Goal: Communication & Community: Answer question/provide support

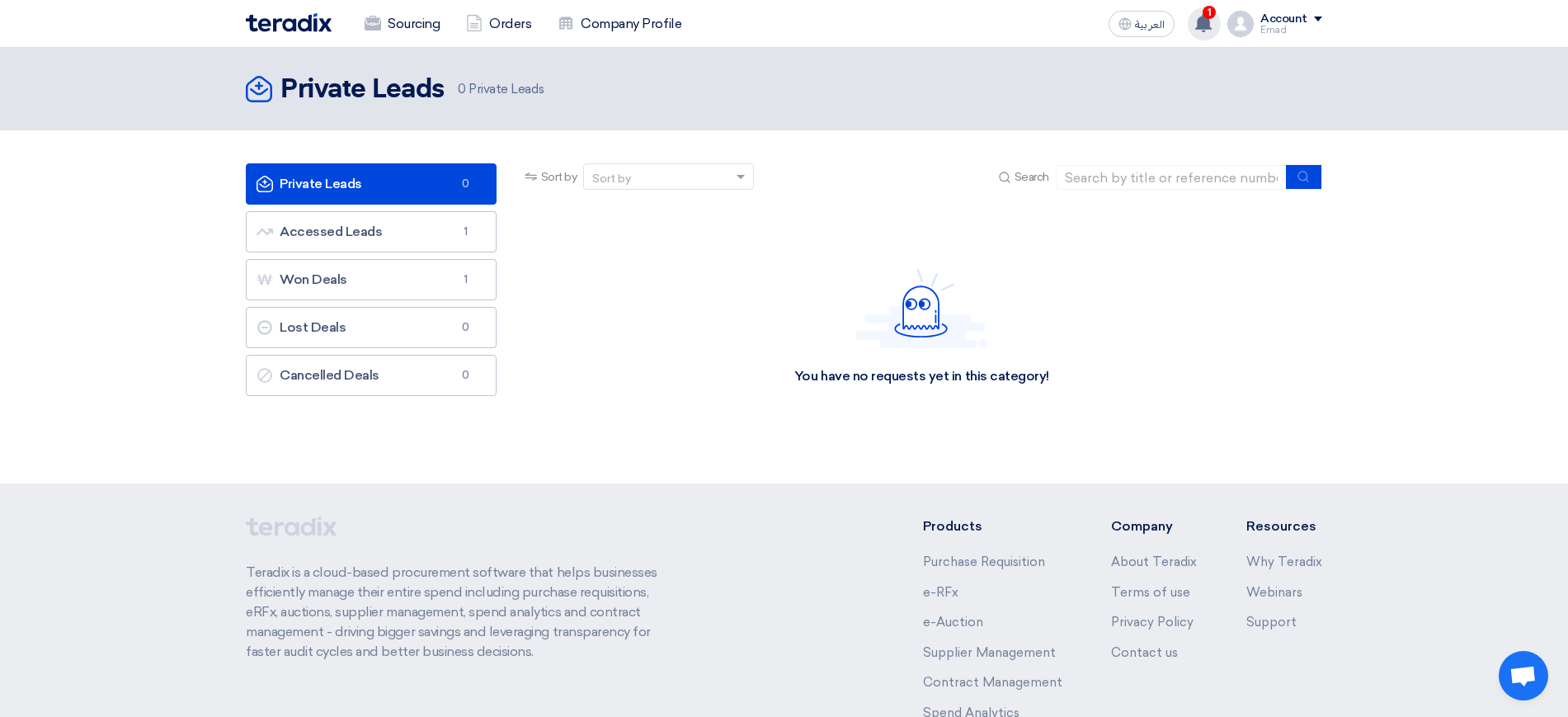
click at [1202, 16] on icon at bounding box center [1204, 23] width 19 height 19
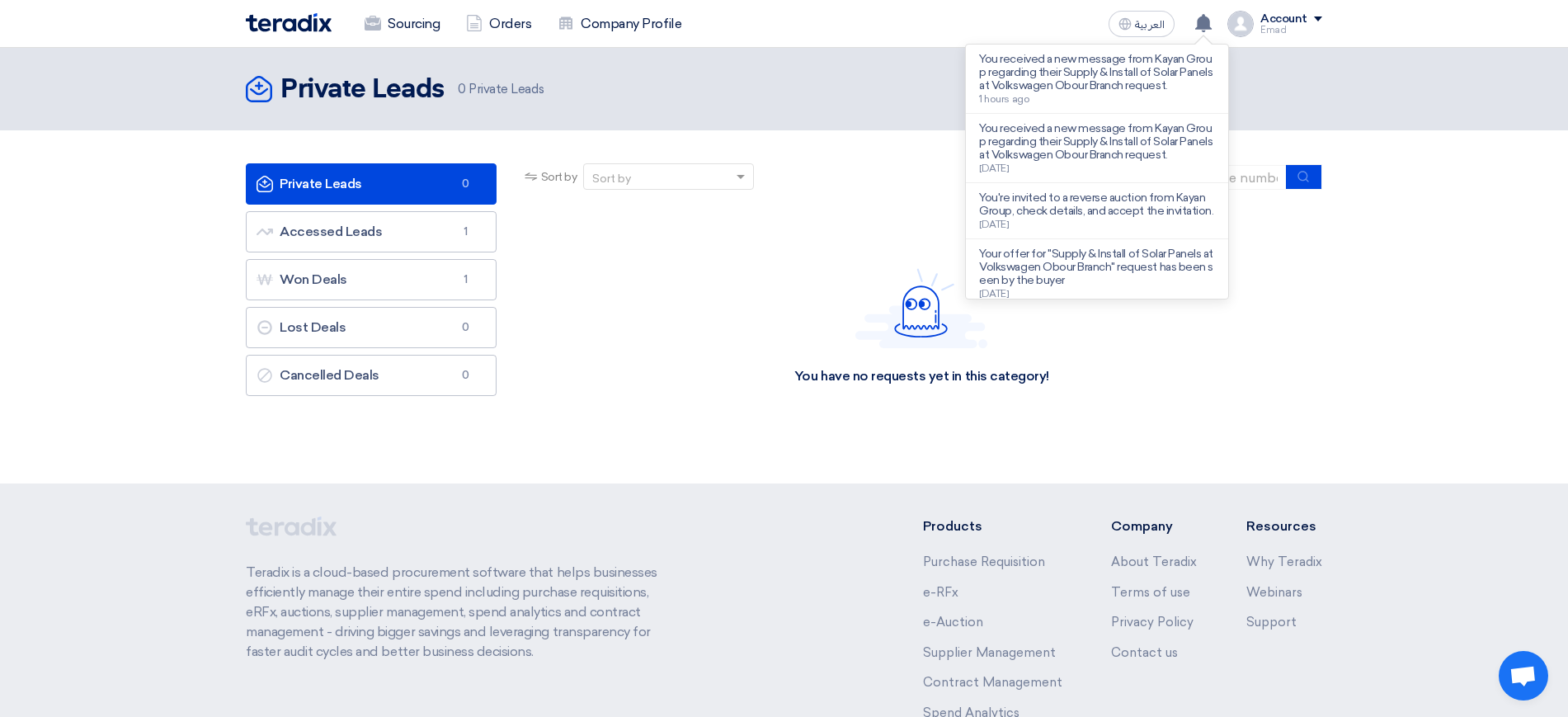
click at [1063, 64] on p "You received a new message from Kayan Group regarding their Supply & Install of…" at bounding box center [1097, 72] width 236 height 40
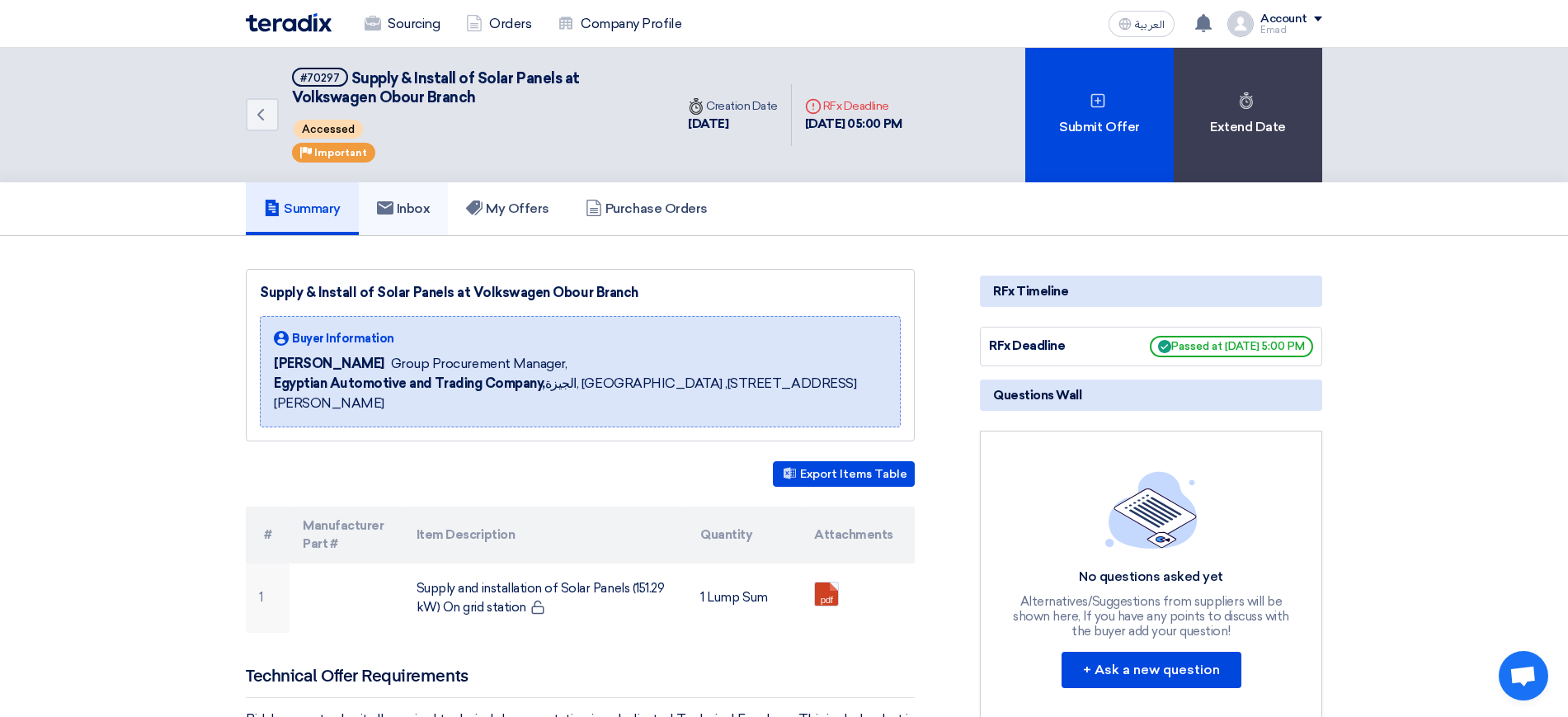
click at [412, 194] on link "Inbox" at bounding box center [403, 209] width 90 height 53
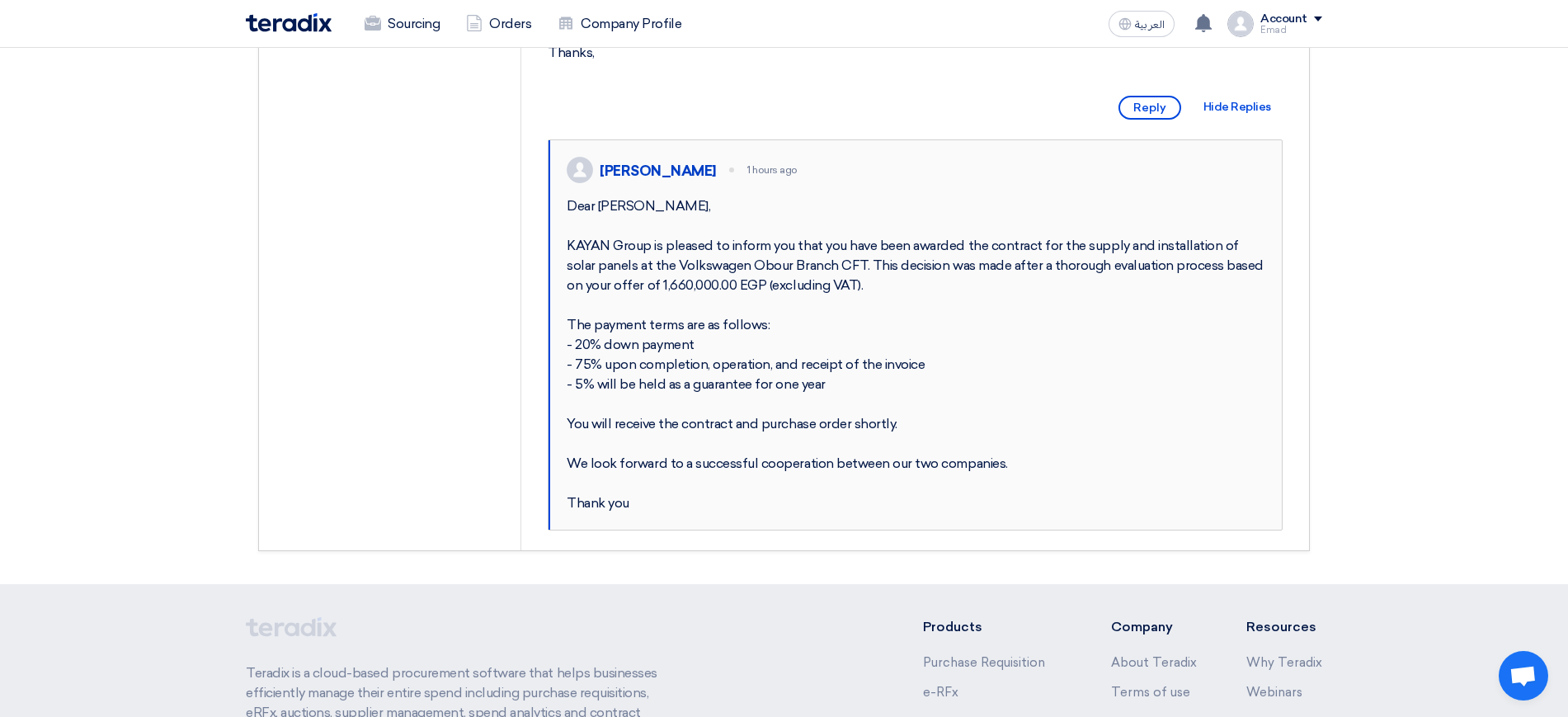
scroll to position [475, 0]
click at [803, 307] on div "Dear [PERSON_NAME], KAYAN Group is pleased to inform you that you have been awa…" at bounding box center [915, 356] width 698 height 317
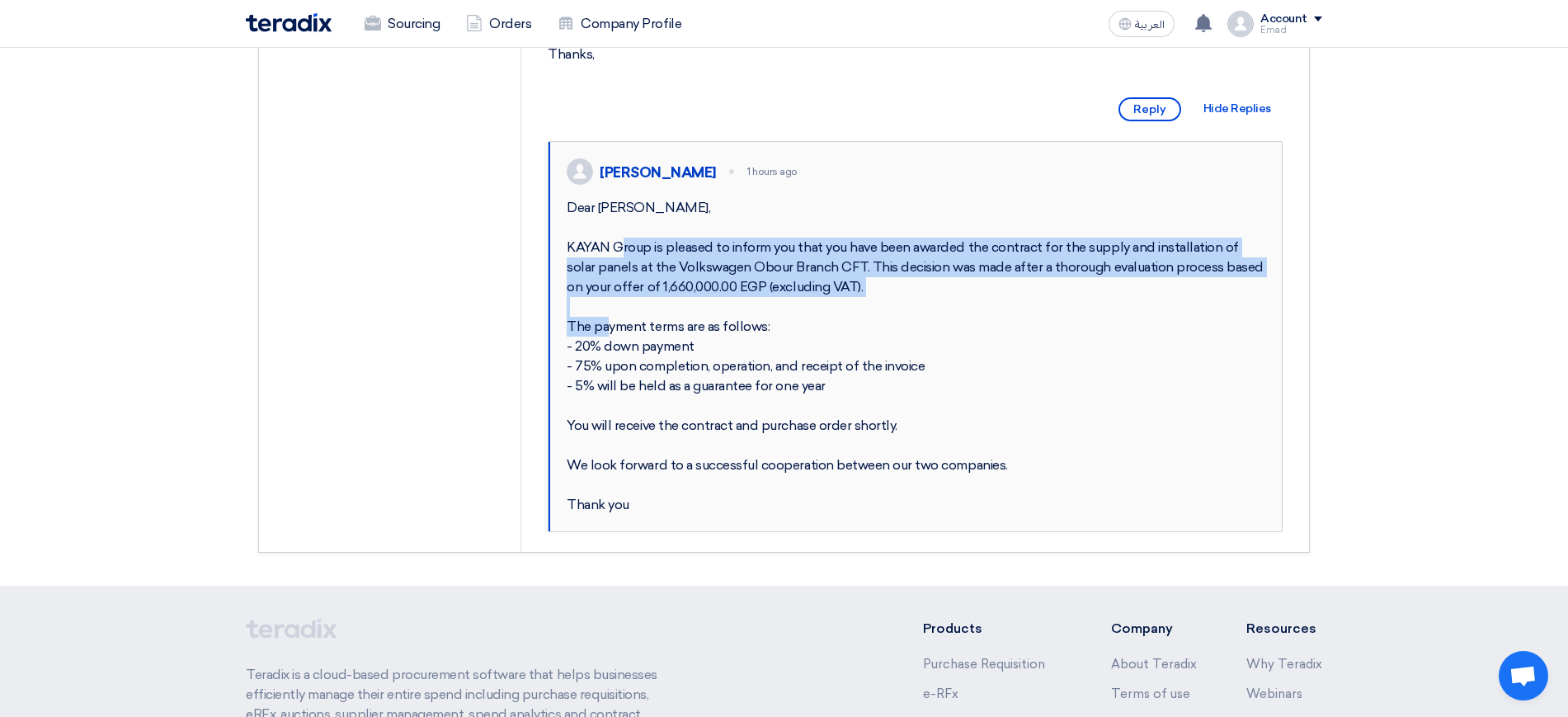
click at [803, 307] on div "Dear [PERSON_NAME], KAYAN Group is pleased to inform you that you have been awa…" at bounding box center [915, 356] width 698 height 317
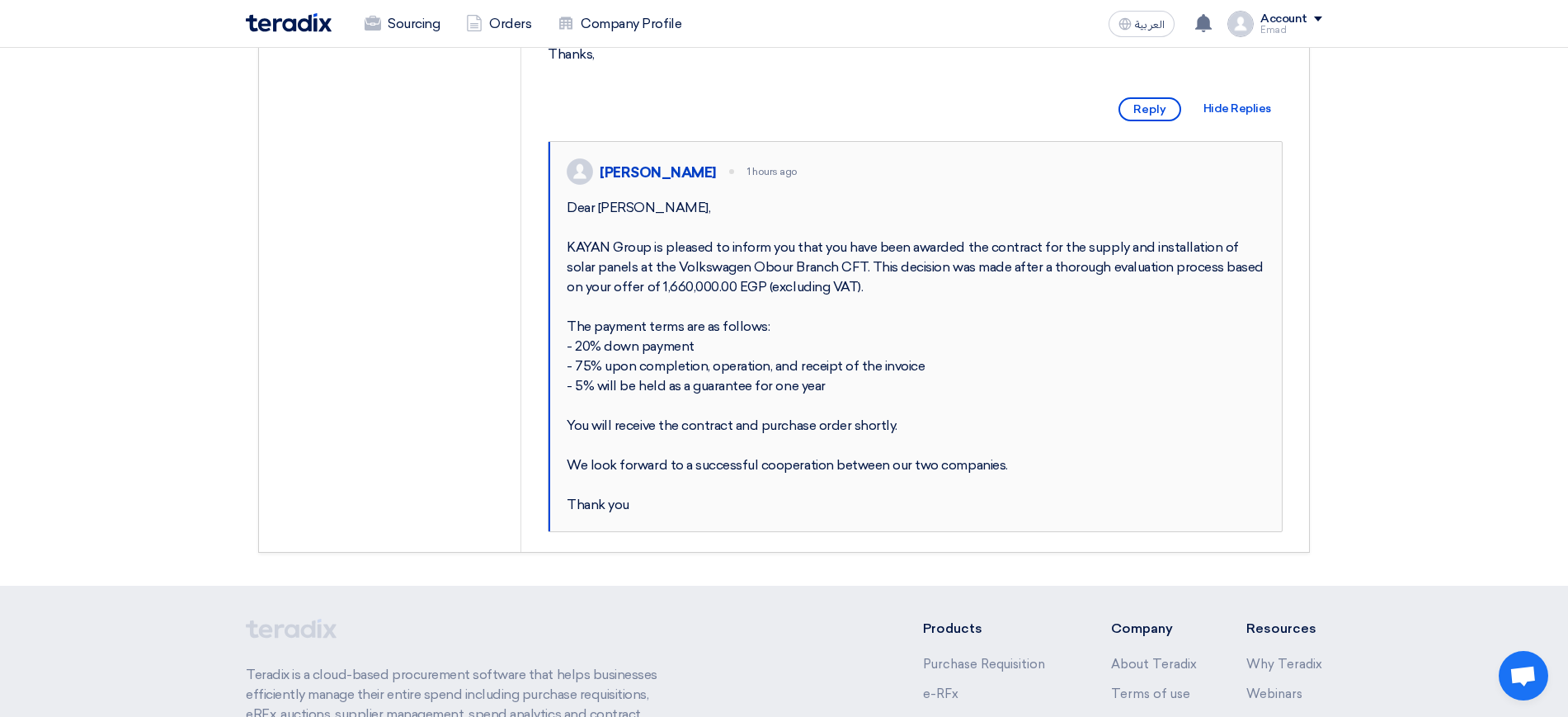
click at [748, 365] on div "Dear [PERSON_NAME], KAYAN Group is pleased to inform you that you have been awa…" at bounding box center [915, 356] width 698 height 317
click at [783, 321] on div "Dear [PERSON_NAME], KAYAN Group is pleased to inform you that you have been awa…" at bounding box center [915, 356] width 698 height 317
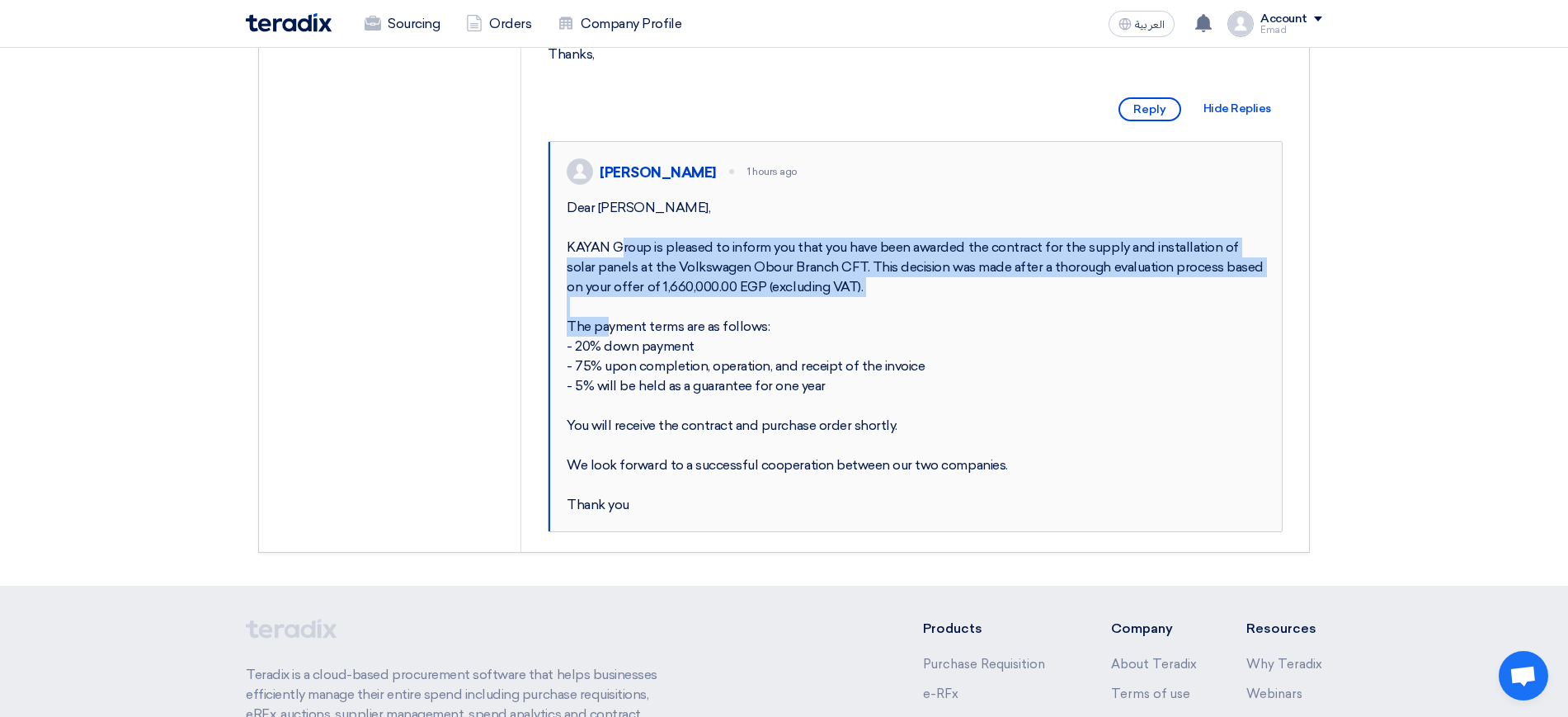
click at [783, 321] on div "Dear [PERSON_NAME], KAYAN Group is pleased to inform you that you have been awa…" at bounding box center [915, 356] width 698 height 317
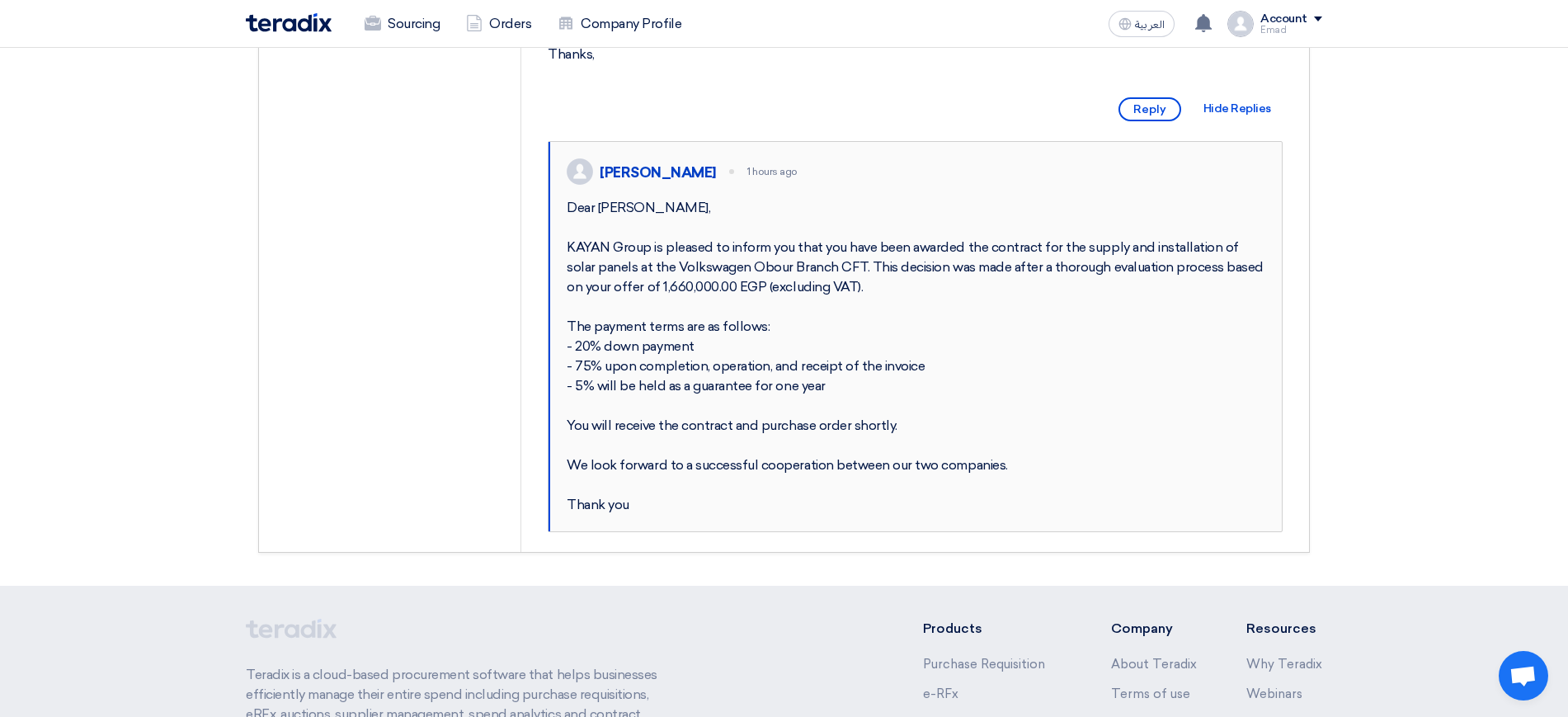
scroll to position [0, 0]
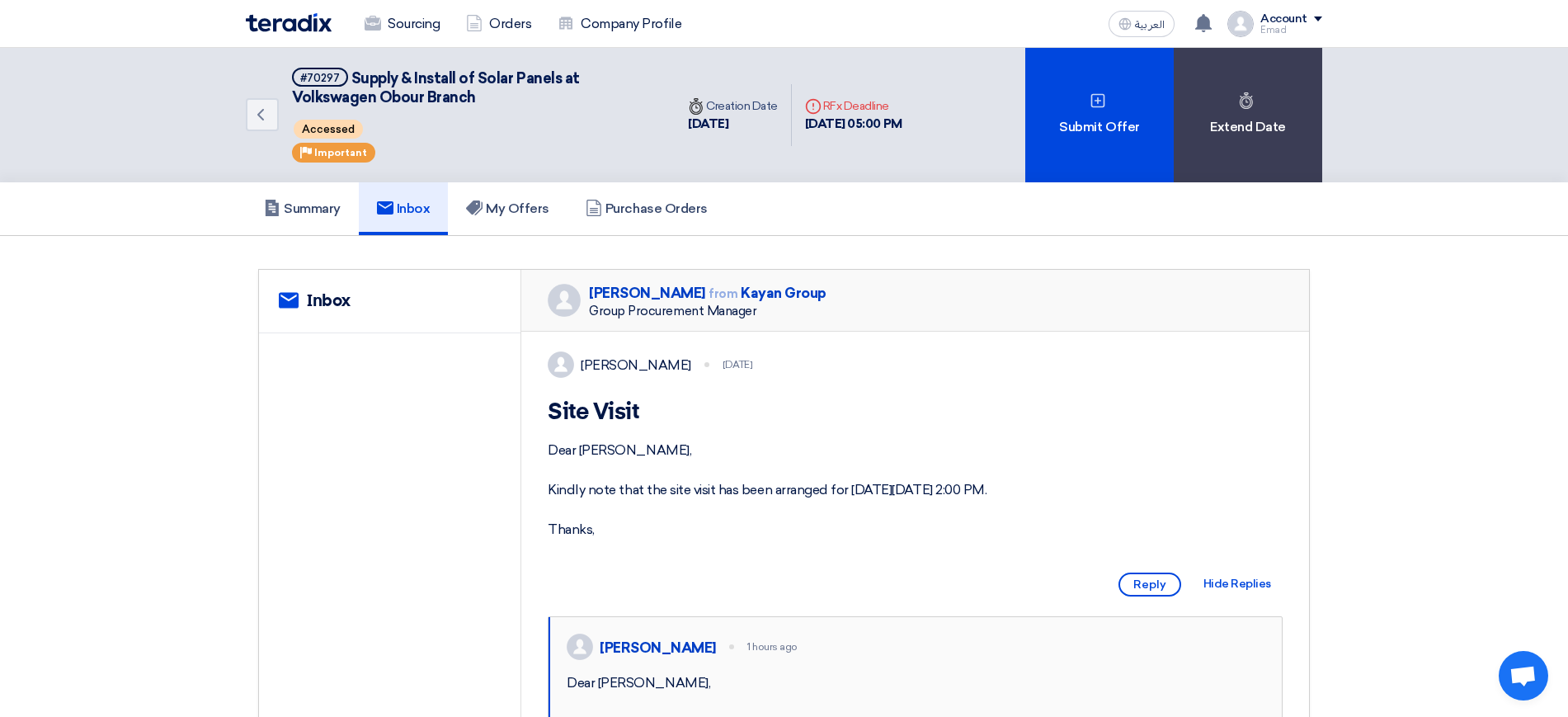
click at [563, 364] on img at bounding box center [561, 365] width 26 height 26
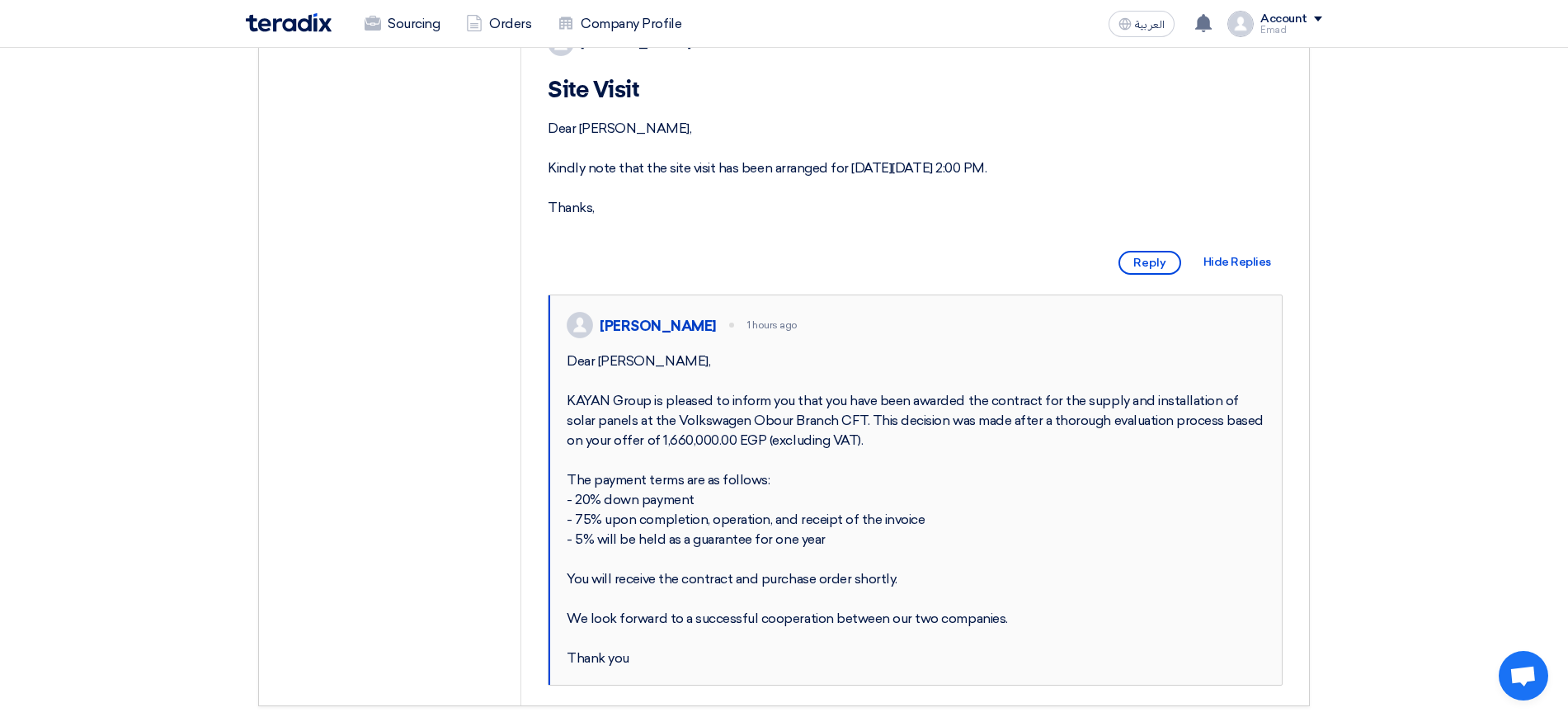
click at [645, 335] on div "[PERSON_NAME]" at bounding box center [657, 326] width 116 height 19
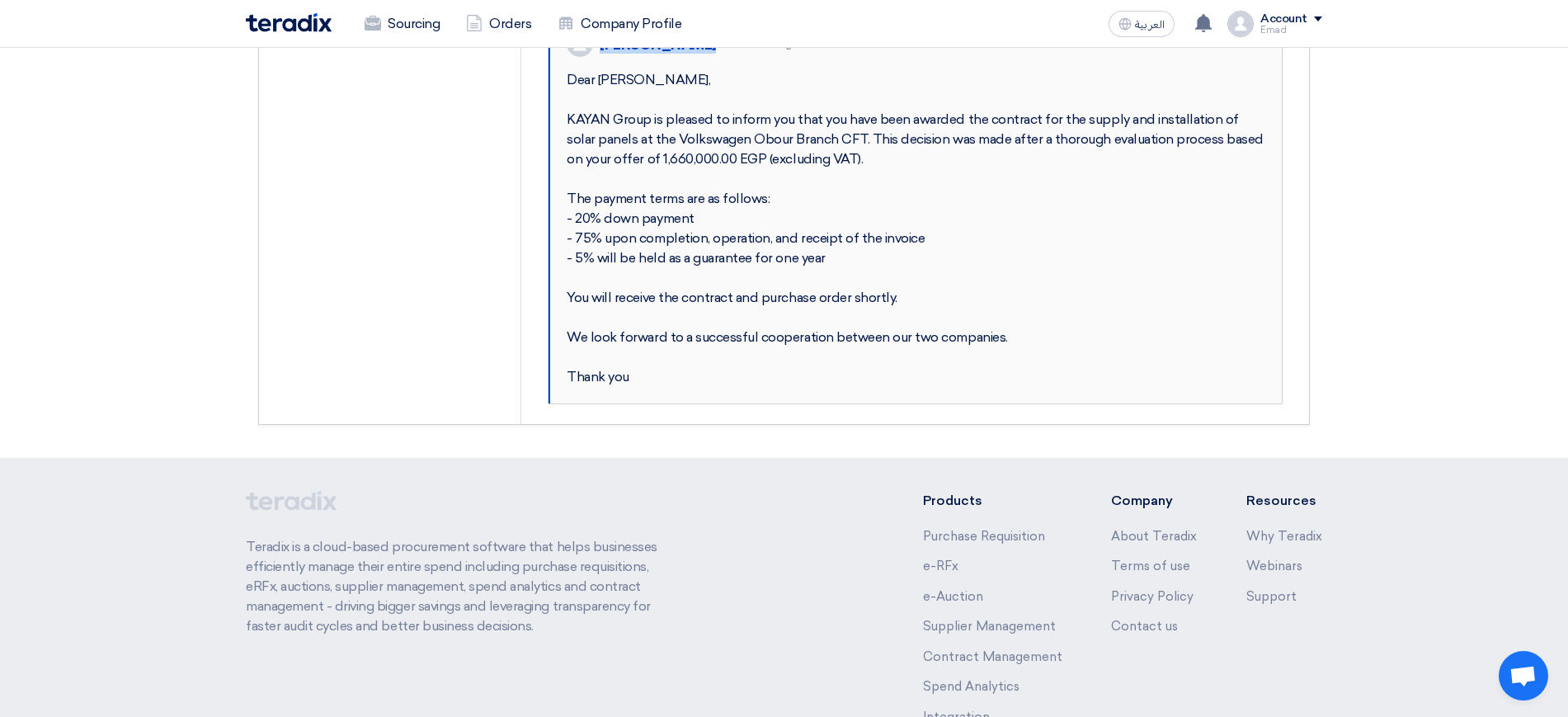
scroll to position [0, 0]
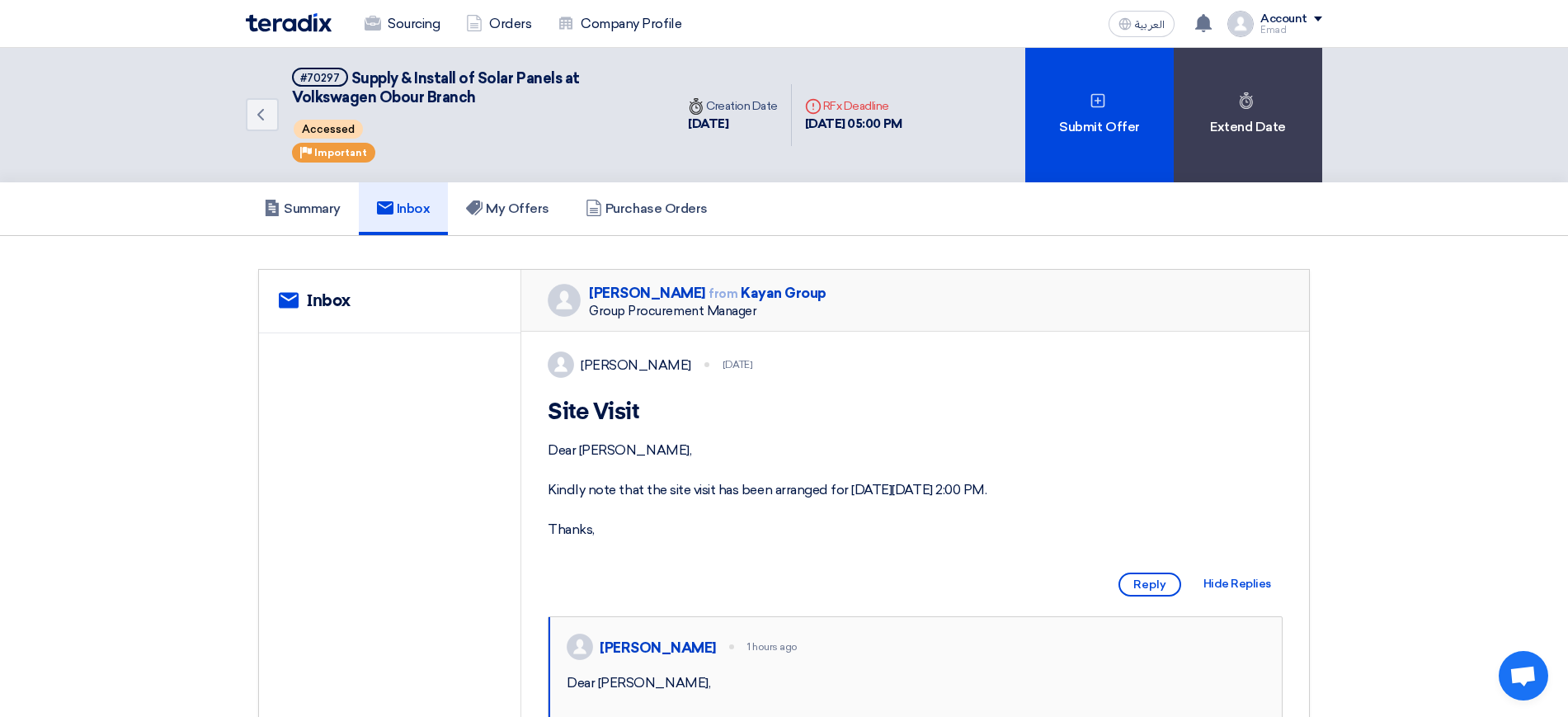
click at [740, 284] on div "[PERSON_NAME] from Kayan Group" at bounding box center [708, 293] width 237 height 19
click at [669, 311] on div "Group Procurement Manager" at bounding box center [708, 311] width 237 height 15
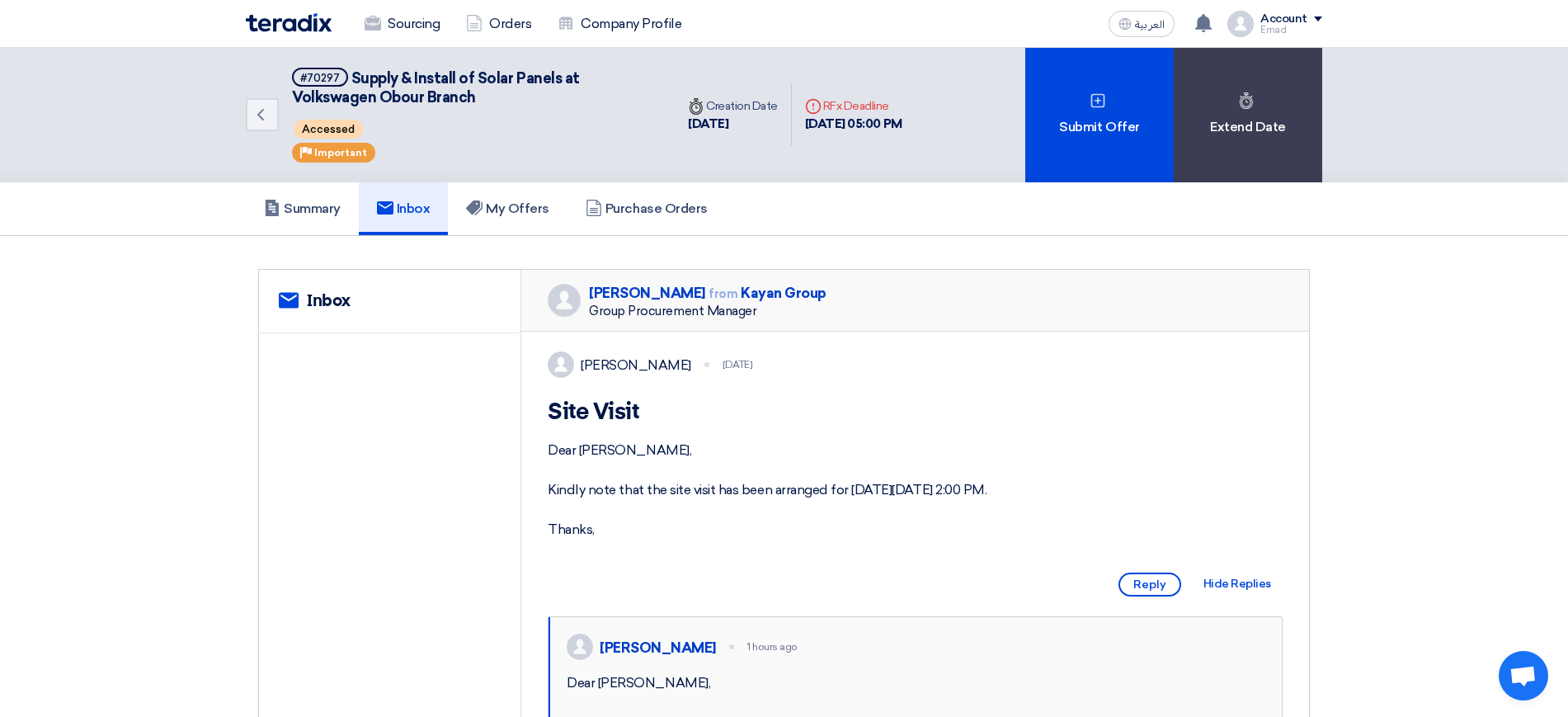
click at [653, 361] on div "[PERSON_NAME]" at bounding box center [635, 365] width 110 height 19
